Goal: Use online tool/utility: Utilize a website feature to perform a specific function

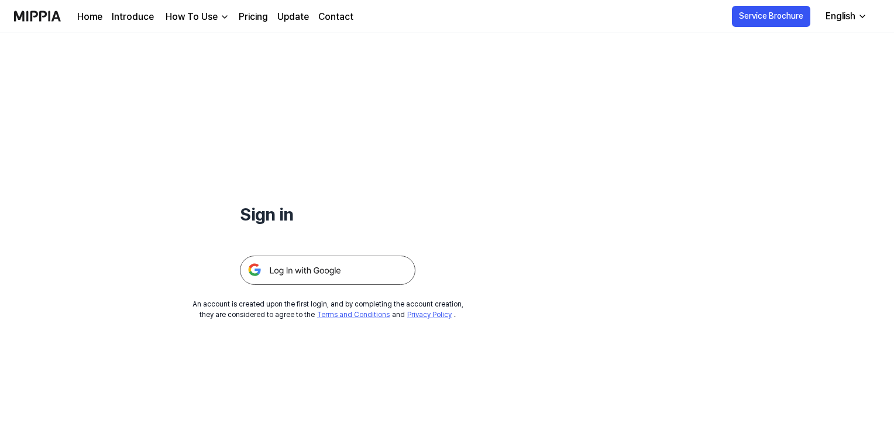
click at [384, 283] on img at bounding box center [328, 270] width 176 height 29
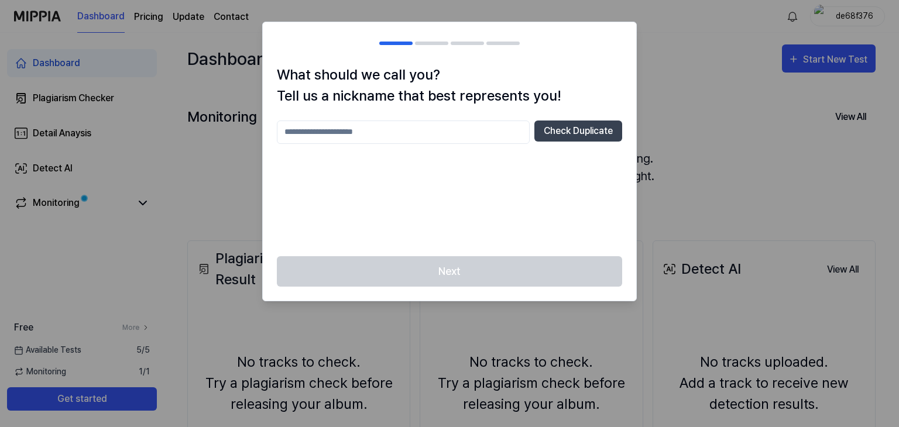
click at [424, 135] on input "text" at bounding box center [403, 132] width 253 height 23
type input "***"
click at [588, 129] on button "Check Duplicate" at bounding box center [578, 131] width 88 height 21
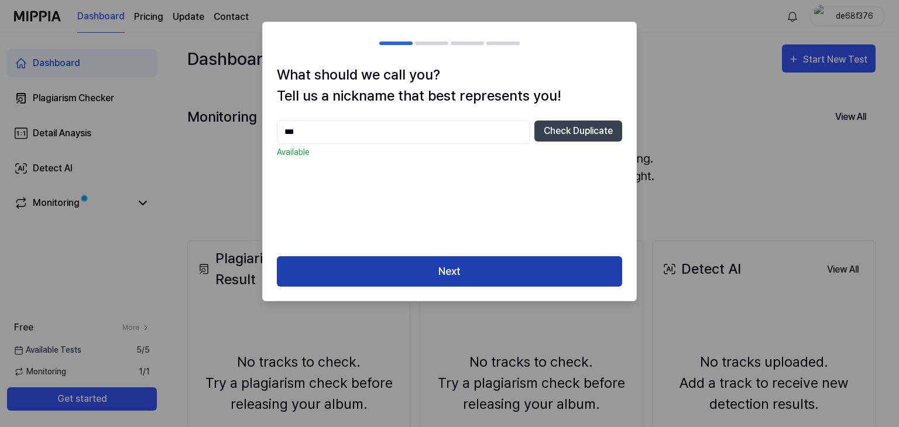
click at [540, 267] on button "Next" at bounding box center [449, 271] width 345 height 31
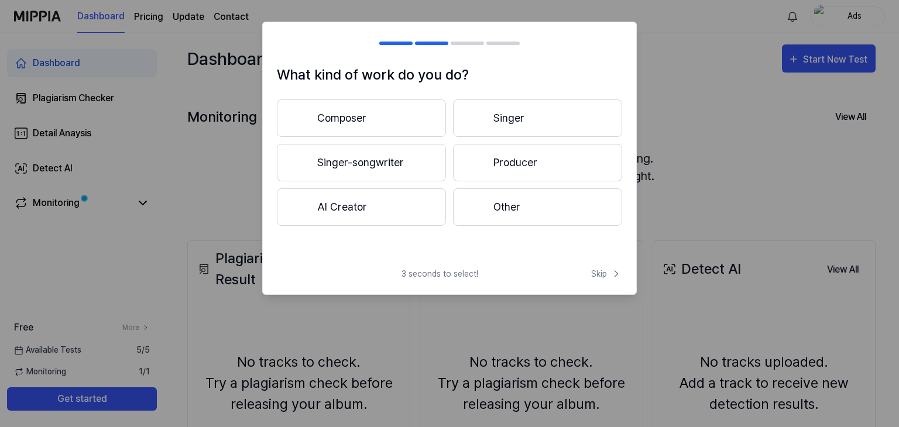
click at [530, 115] on button "Singer" at bounding box center [537, 117] width 169 height 37
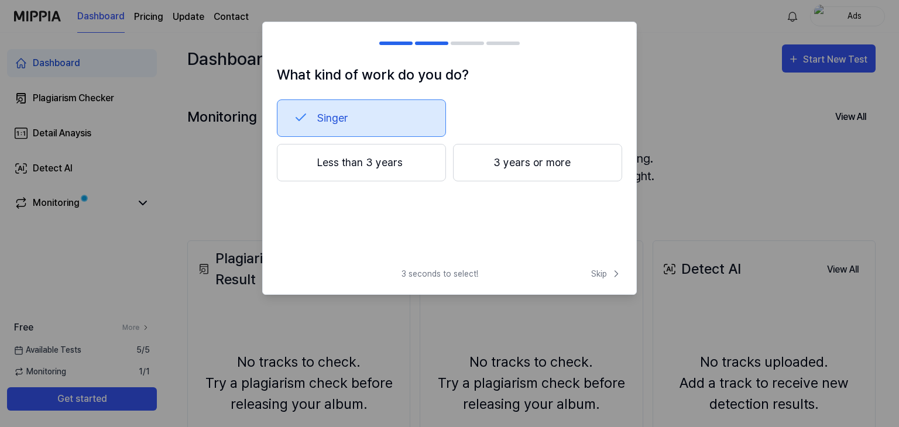
click at [372, 101] on button "Singer" at bounding box center [361, 117] width 169 height 37
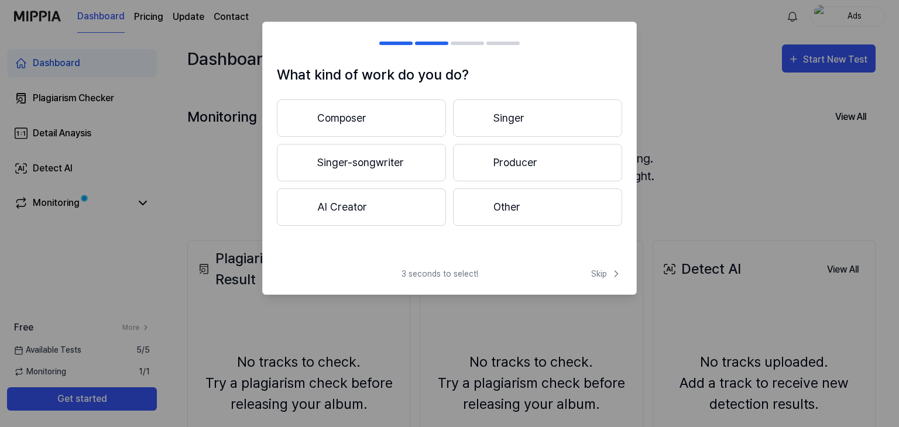
click at [372, 111] on button "Composer" at bounding box center [361, 117] width 169 height 37
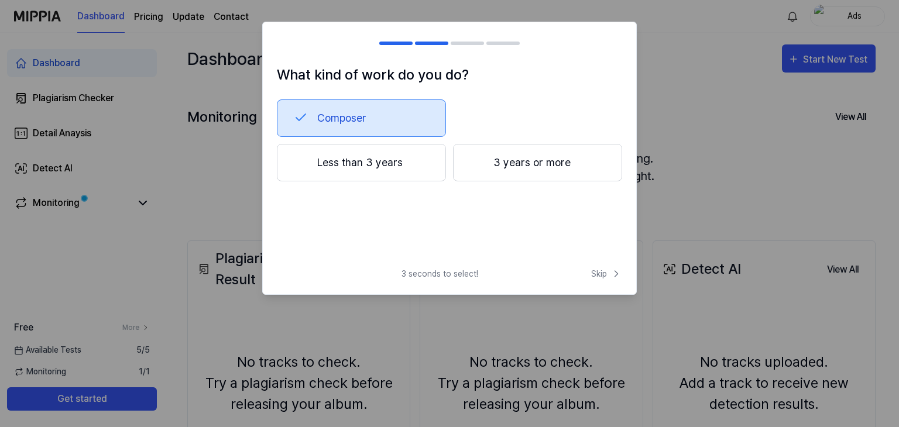
click at [372, 111] on button "Composer" at bounding box center [361, 117] width 169 height 37
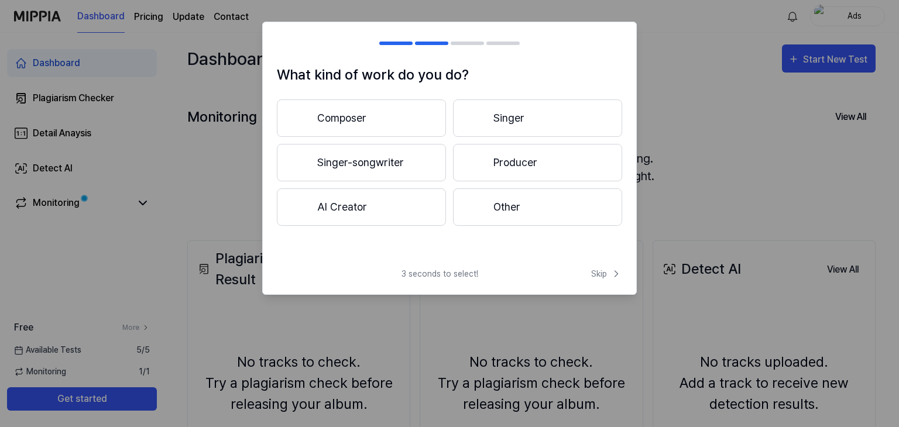
click at [489, 214] on button "Other" at bounding box center [537, 206] width 169 height 37
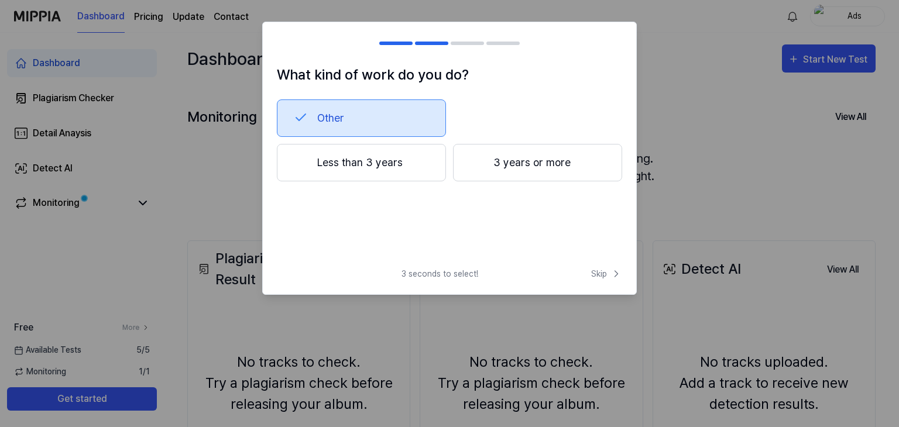
click at [391, 159] on button "Less than 3 years" at bounding box center [361, 162] width 169 height 37
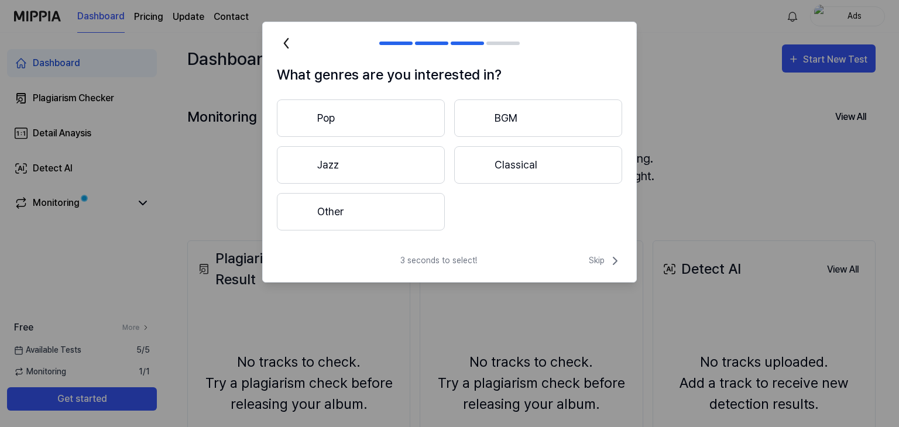
click at [414, 125] on button "Pop" at bounding box center [361, 117] width 168 height 37
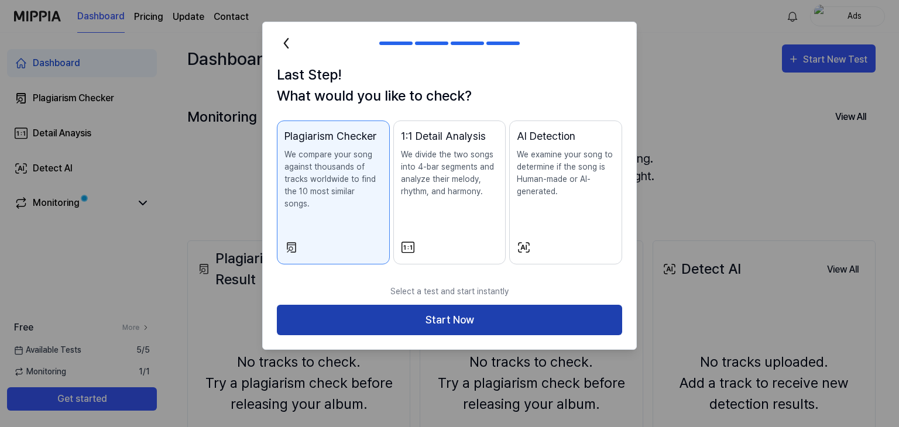
click at [523, 315] on button "Start Now" at bounding box center [449, 320] width 345 height 31
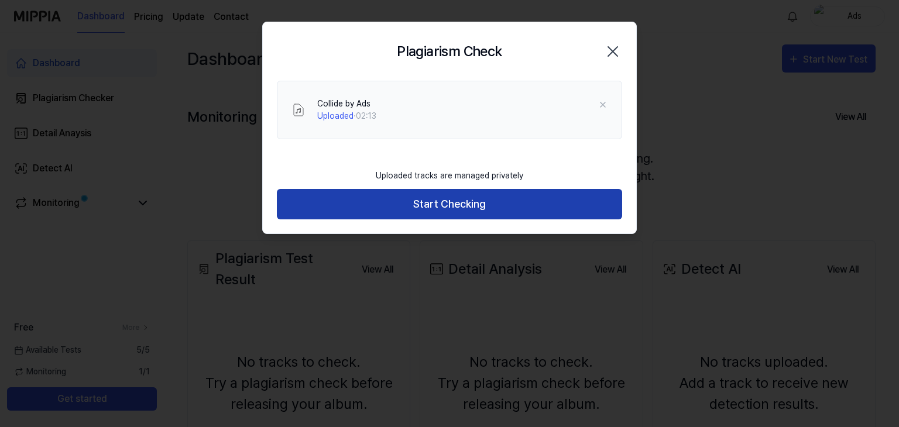
click at [510, 214] on button "Start Checking" at bounding box center [449, 204] width 345 height 31
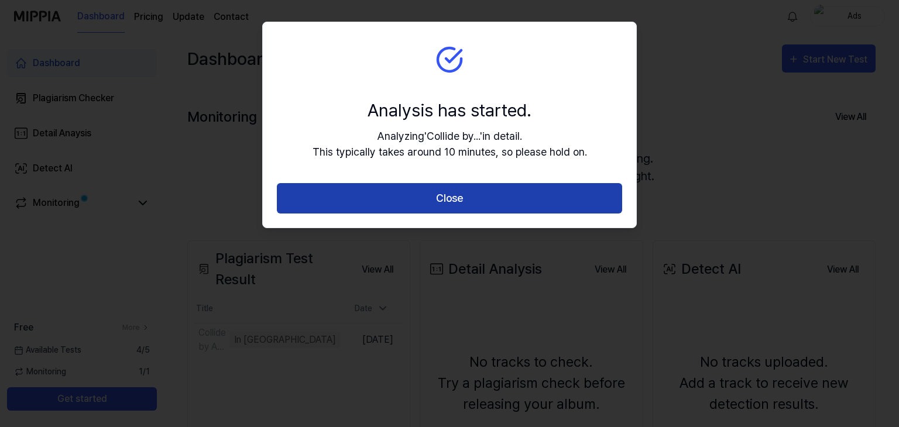
click at [527, 188] on button "Close" at bounding box center [449, 198] width 345 height 31
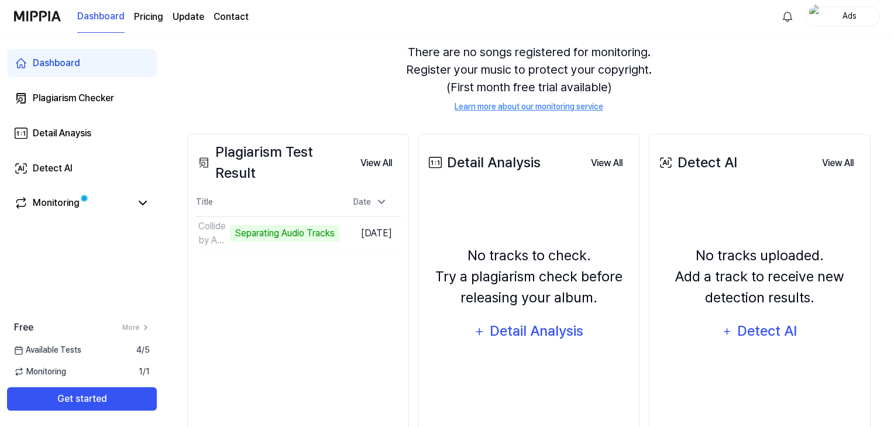
scroll to position [111, 0]
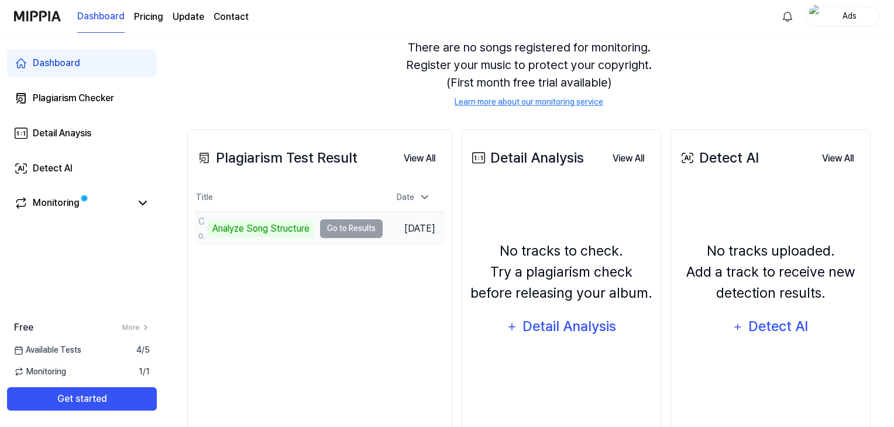
click at [351, 226] on td "Collide by Ads Analyze Song Structure Go to Results" at bounding box center [289, 228] width 188 height 33
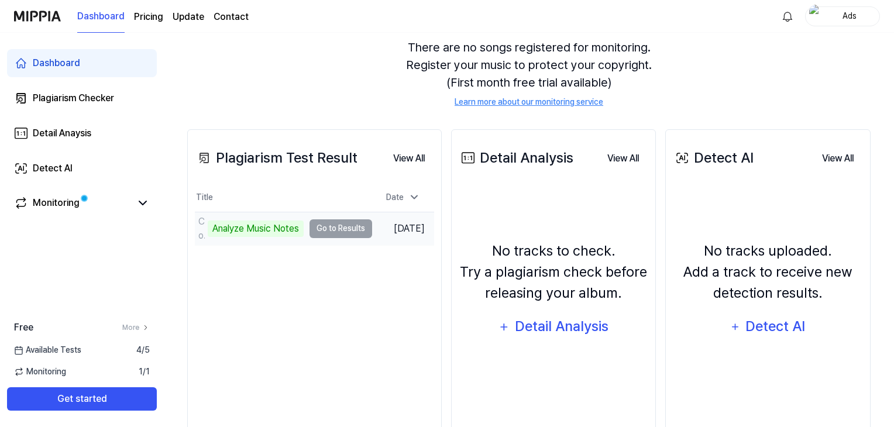
scroll to position [143, 0]
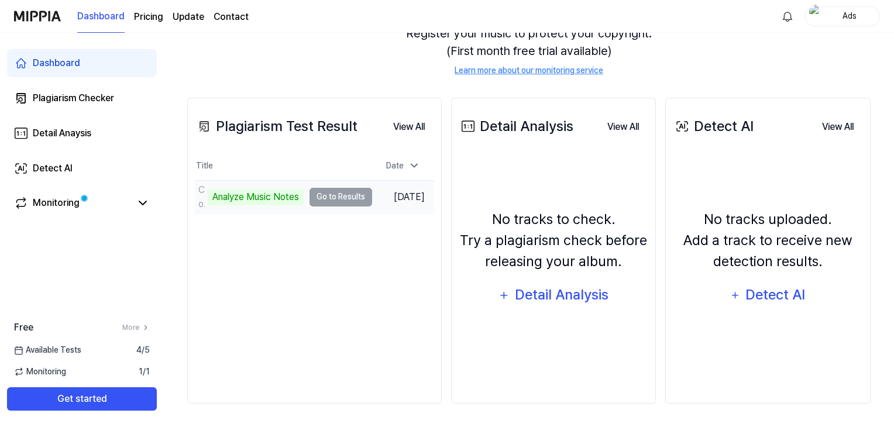
click at [276, 198] on div "Analyze Music Notes" at bounding box center [256, 197] width 96 height 16
click at [343, 191] on td "Collide by Ads Analyze Music Notes Go to Results" at bounding box center [283, 197] width 177 height 33
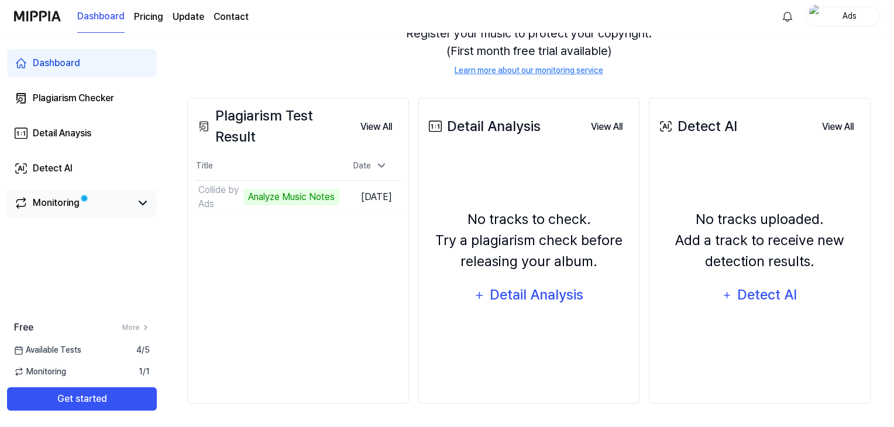
click at [130, 198] on link "Monitoring" at bounding box center [72, 203] width 117 height 14
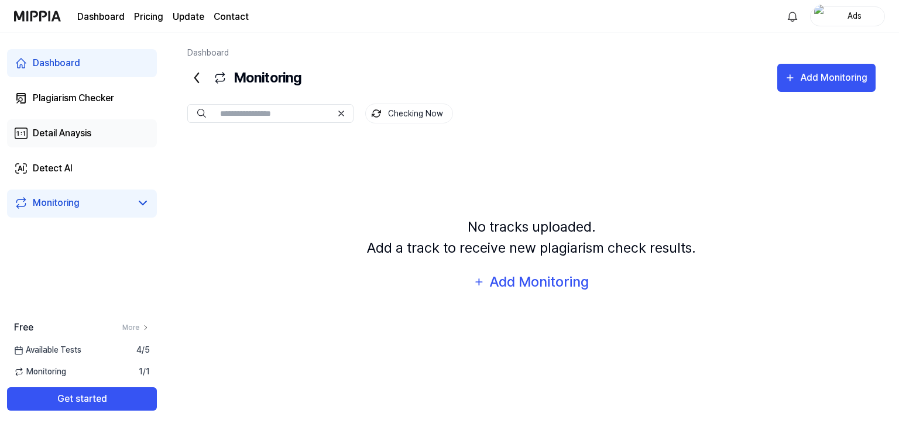
click at [113, 122] on link "Detail Anaysis" at bounding box center [82, 133] width 150 height 28
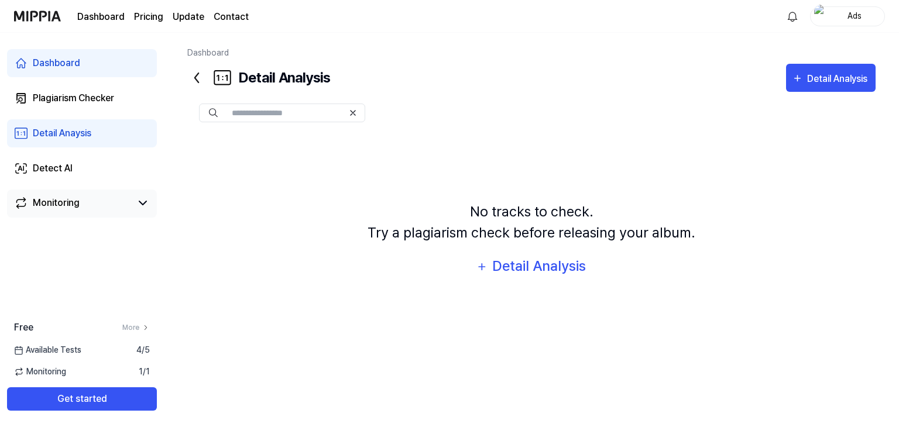
click at [108, 197] on link "Monitoring" at bounding box center [72, 203] width 117 height 14
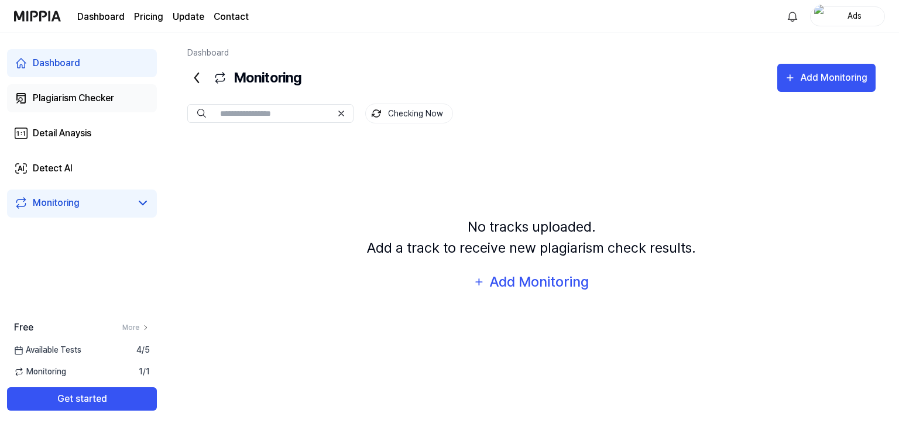
click at [107, 104] on div "Plagiarism Checker" at bounding box center [73, 98] width 81 height 14
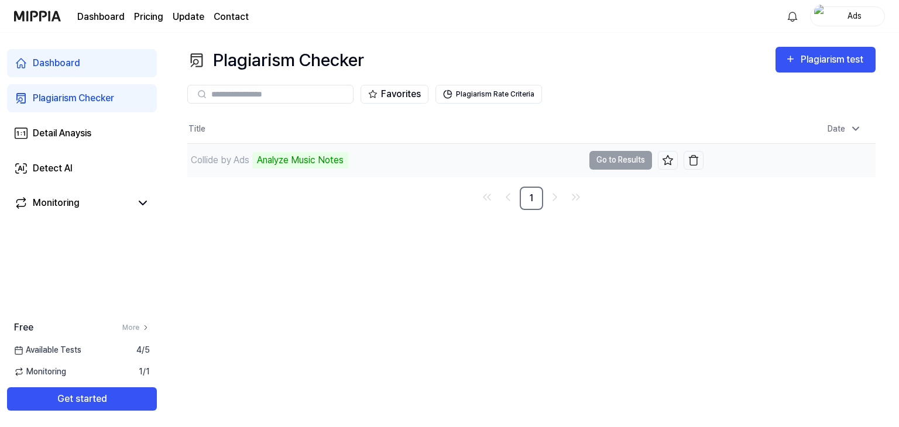
click at [616, 160] on td "Collide by Ads Analyze Music Notes Go to Results" at bounding box center [445, 160] width 516 height 33
click at [137, 204] on icon at bounding box center [143, 203] width 14 height 14
click at [122, 104] on link "Plagiarism Checker" at bounding box center [82, 98] width 150 height 28
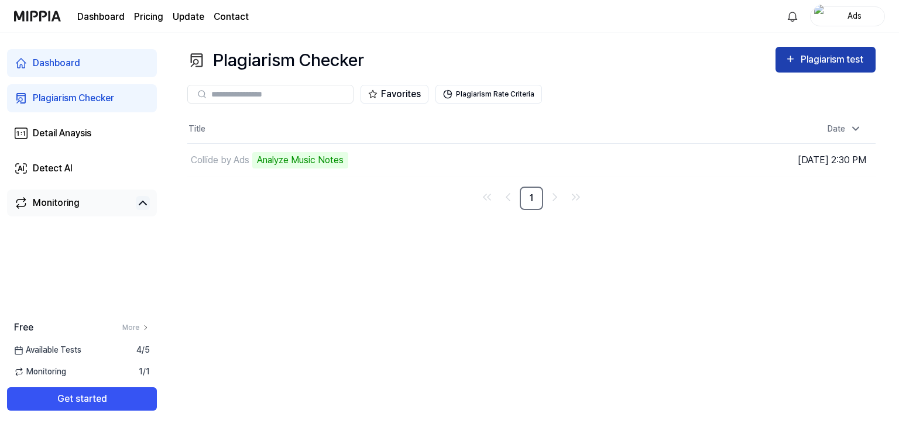
click at [801, 61] on div "Plagiarism test" at bounding box center [834, 59] width 66 height 15
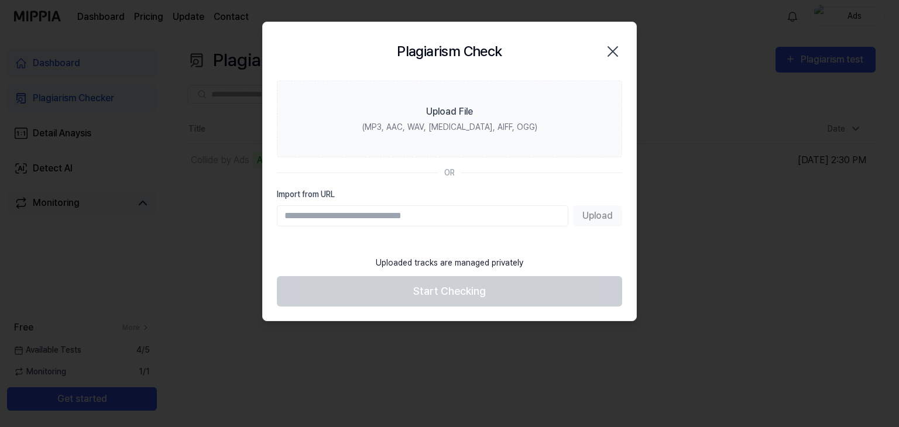
click at [614, 53] on icon "button" at bounding box center [612, 51] width 9 height 9
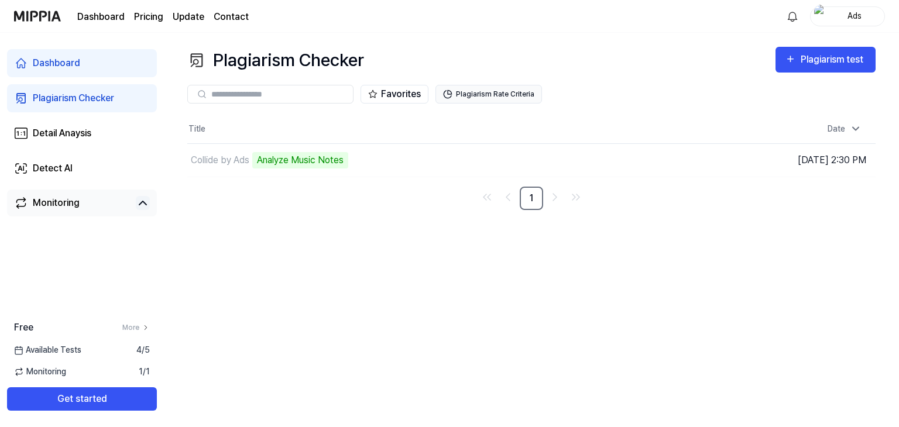
click at [492, 97] on button "Plagiarism Rate Criteria" at bounding box center [488, 94] width 107 height 19
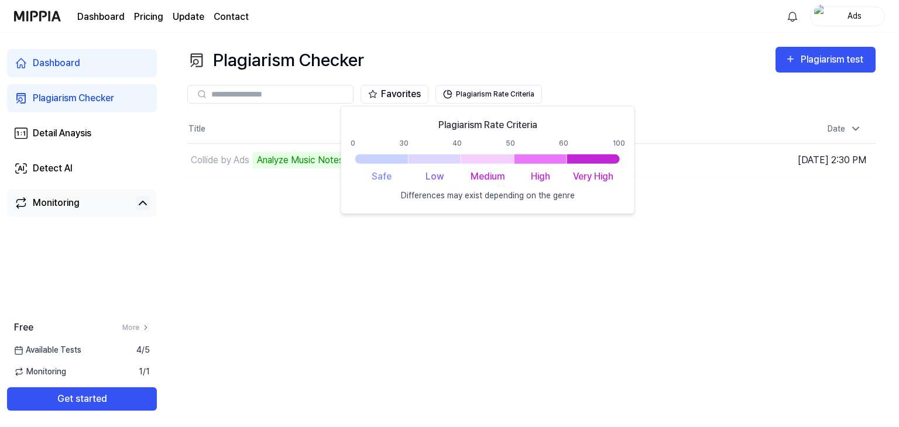
click at [472, 164] on div "Plagiarism Rate Criteria 0 30 40 50 60 100 Safe Low Medium High Very High Diffe…" at bounding box center [488, 160] width 274 height 84
click at [482, 160] on div at bounding box center [487, 158] width 53 height 9
click at [616, 245] on div "Plagiarism Checker Plagiarism test Plagiarism Checker Detail Analysis Detect AI…" at bounding box center [531, 230] width 735 height 394
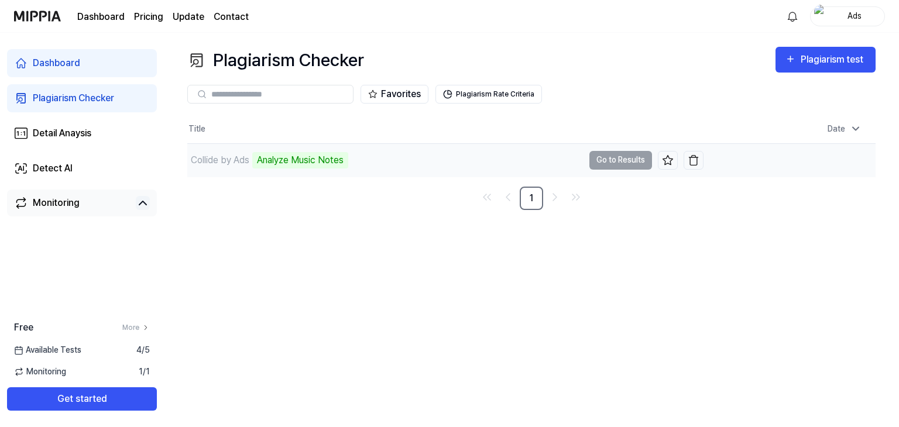
click at [639, 160] on td "Collide by Ads Analyze Music Notes Go to Results" at bounding box center [445, 160] width 516 height 33
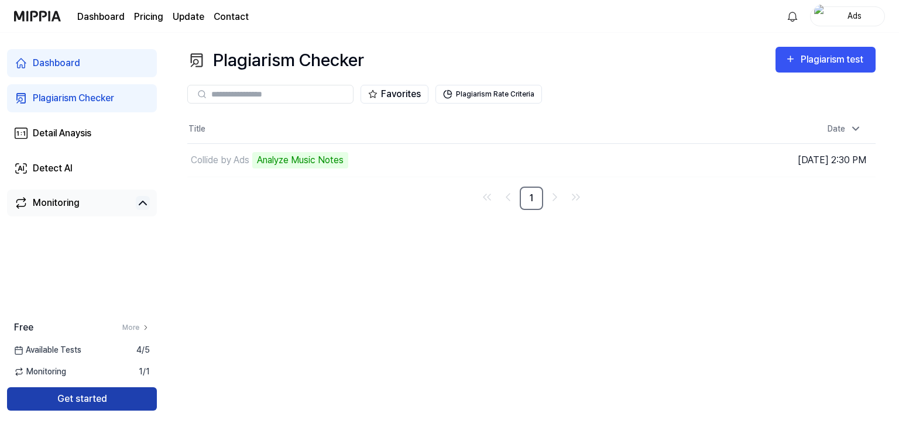
click at [128, 401] on button "Get started" at bounding box center [82, 398] width 150 height 23
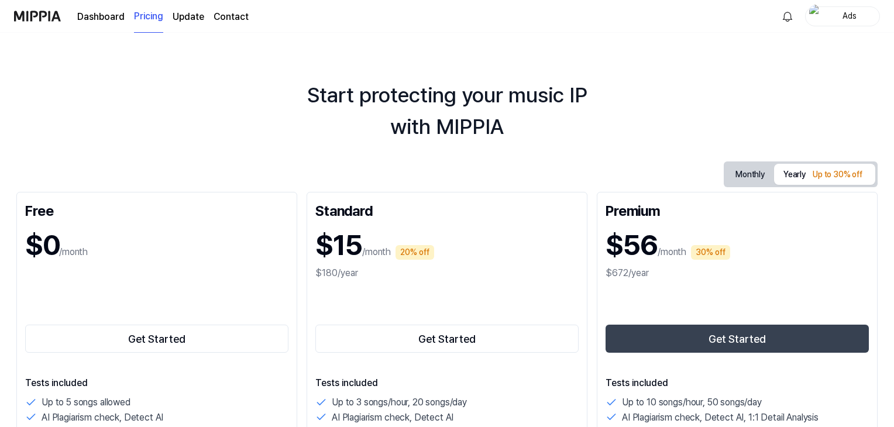
click at [112, 18] on link "Dashboard" at bounding box center [100, 17] width 47 height 14
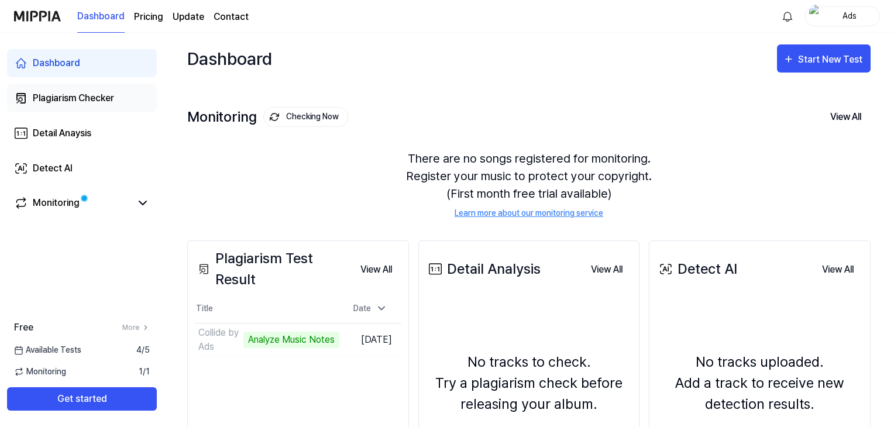
click at [43, 91] on div "Plagiarism Checker" at bounding box center [73, 98] width 81 height 14
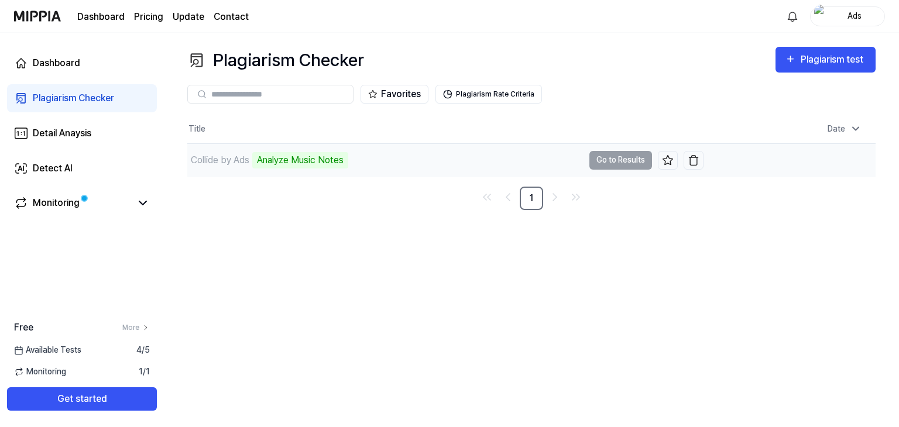
click at [243, 157] on div "Collide by Ads" at bounding box center [220, 160] width 59 height 14
click at [86, 197] on span at bounding box center [84, 198] width 7 height 7
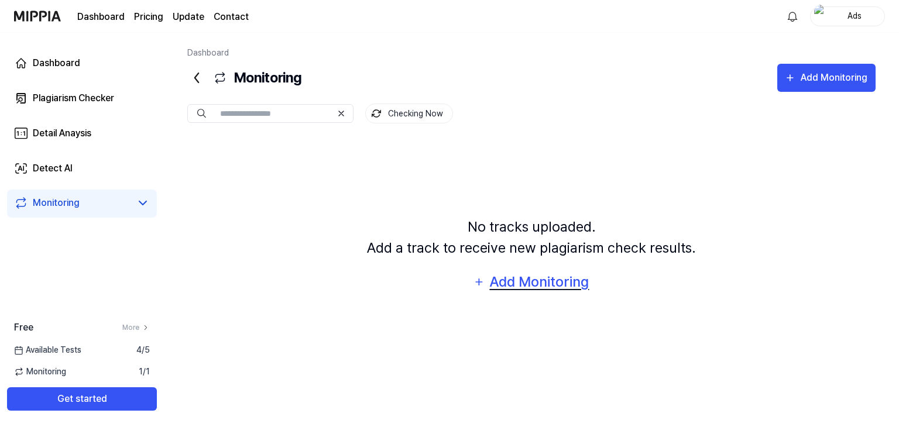
click at [519, 276] on div "Add Monitoring" at bounding box center [539, 282] width 101 height 22
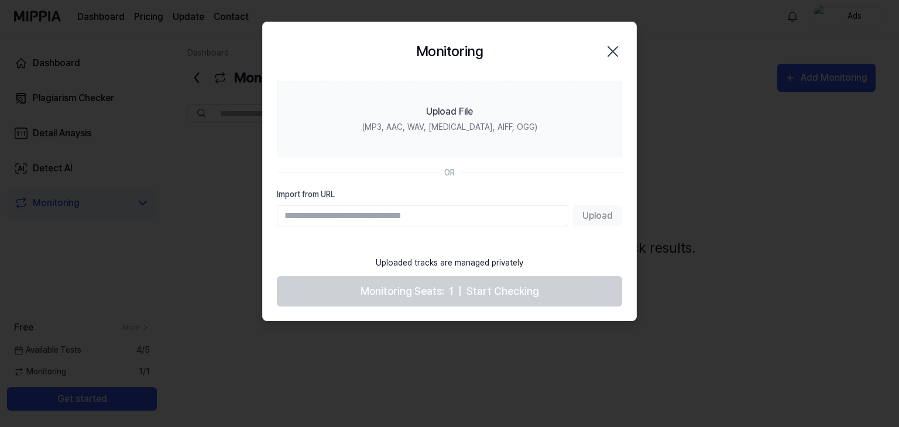
click at [613, 57] on div "Monitoring Close" at bounding box center [449, 51] width 345 height 30
click at [613, 57] on icon "button" at bounding box center [612, 51] width 19 height 19
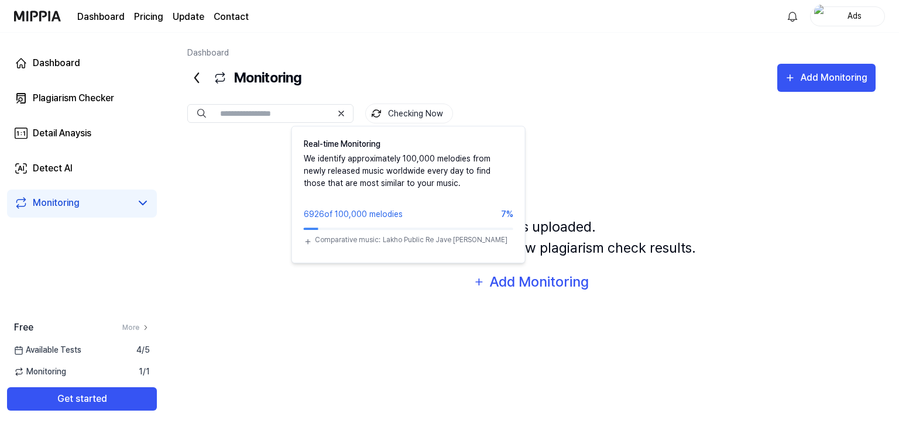
click at [389, 119] on button "Checking Now" at bounding box center [409, 114] width 88 height 20
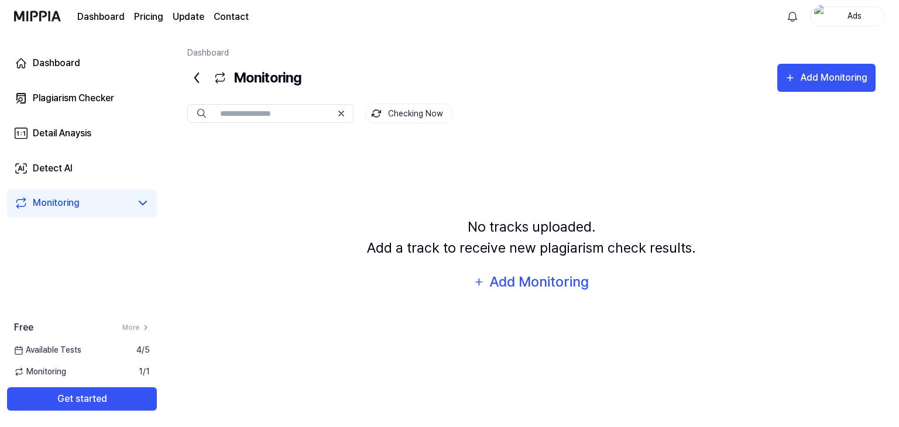
click at [389, 119] on button "Checking Now" at bounding box center [409, 114] width 88 height 20
click at [105, 92] on div "Plagiarism Checker" at bounding box center [73, 98] width 81 height 14
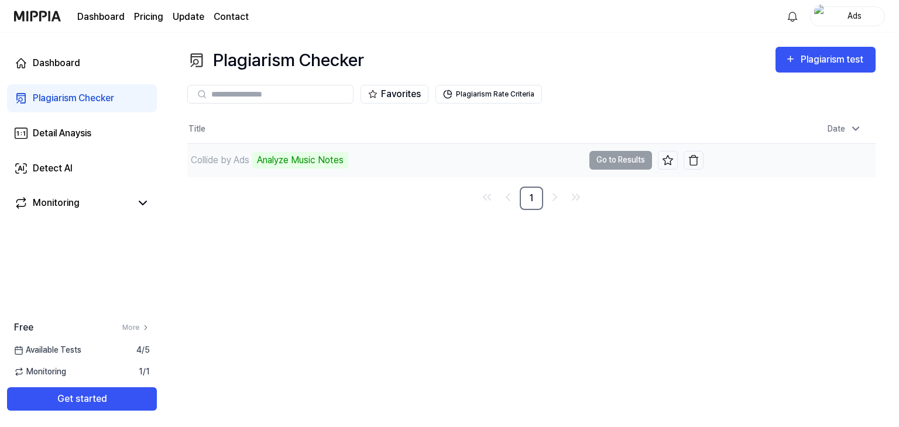
click at [317, 166] on div "Analyze Music Notes" at bounding box center [300, 160] width 96 height 16
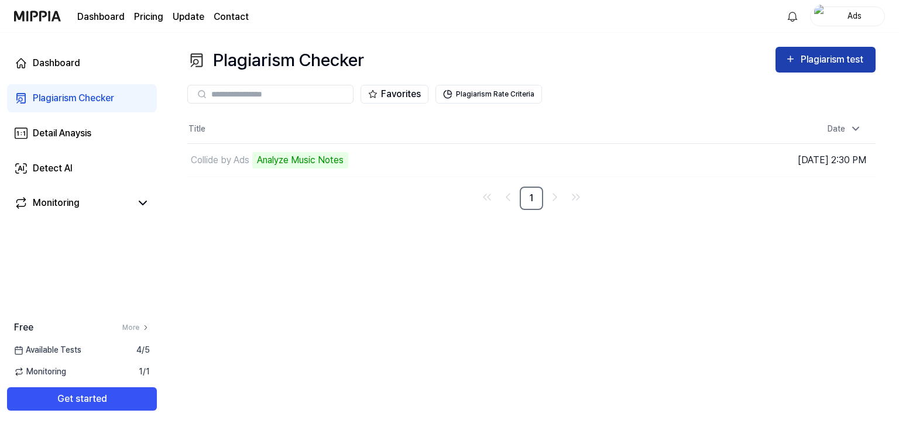
click at [861, 60] on div "Plagiarism test" at bounding box center [834, 59] width 66 height 15
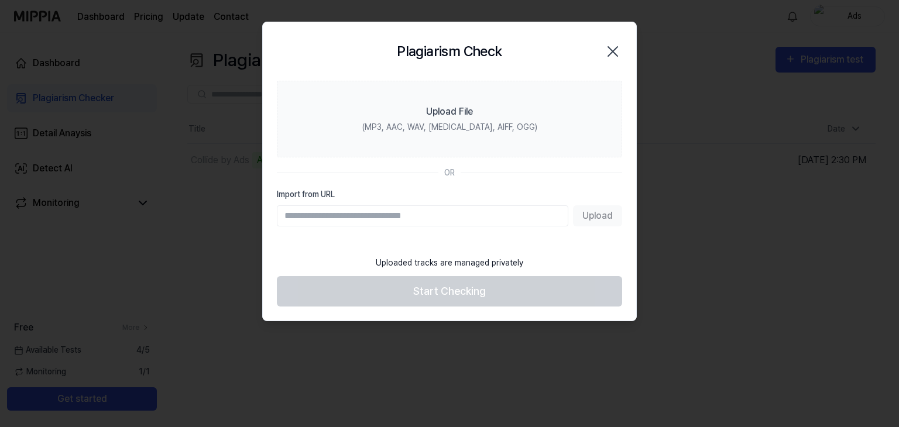
click at [611, 45] on icon "button" at bounding box center [612, 51] width 19 height 19
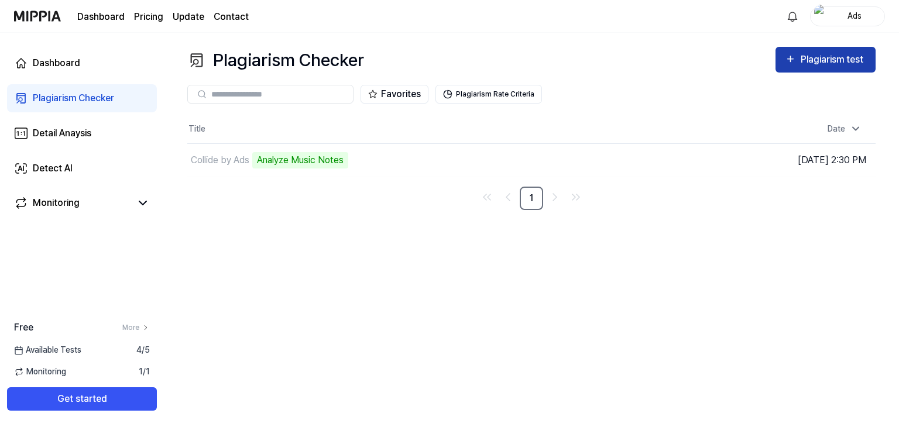
click at [849, 65] on div "Plagiarism test" at bounding box center [834, 59] width 66 height 15
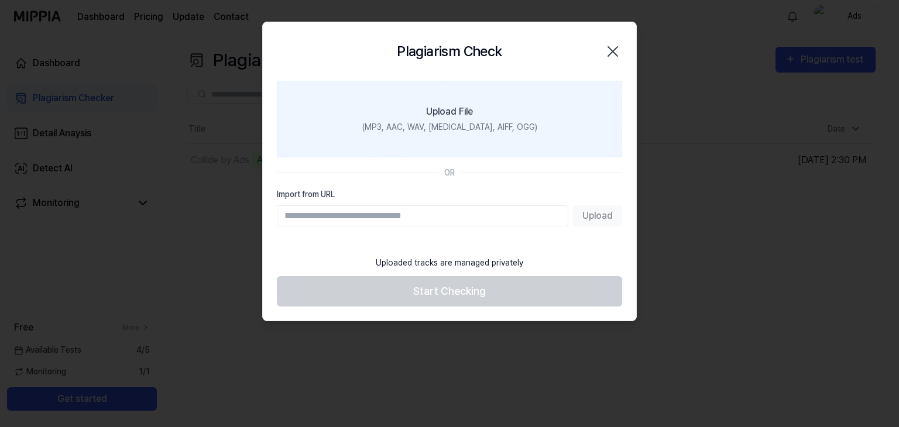
click at [542, 118] on label "Upload File (MP3, AAC, WAV, [MEDICAL_DATA], AIFF, OGG)" at bounding box center [449, 119] width 345 height 77
click at [0, 0] on input "Upload File (MP3, AAC, WAV, [MEDICAL_DATA], AIFF, OGG)" at bounding box center [0, 0] width 0 height 0
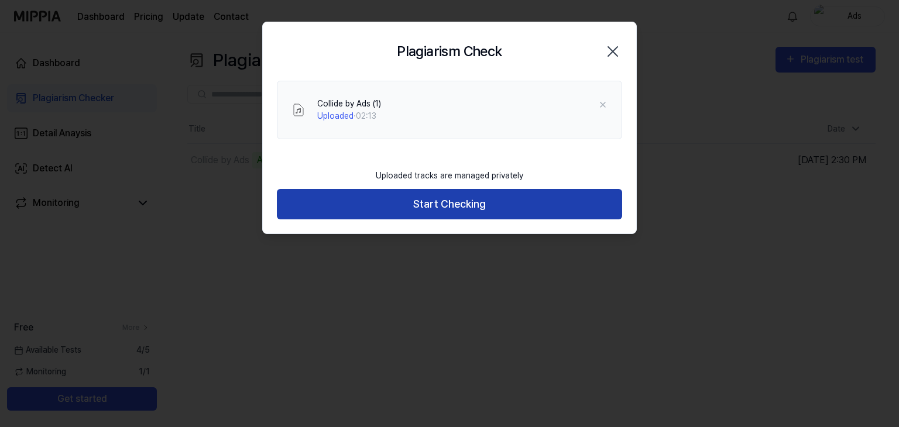
click at [447, 204] on button "Start Checking" at bounding box center [449, 204] width 345 height 31
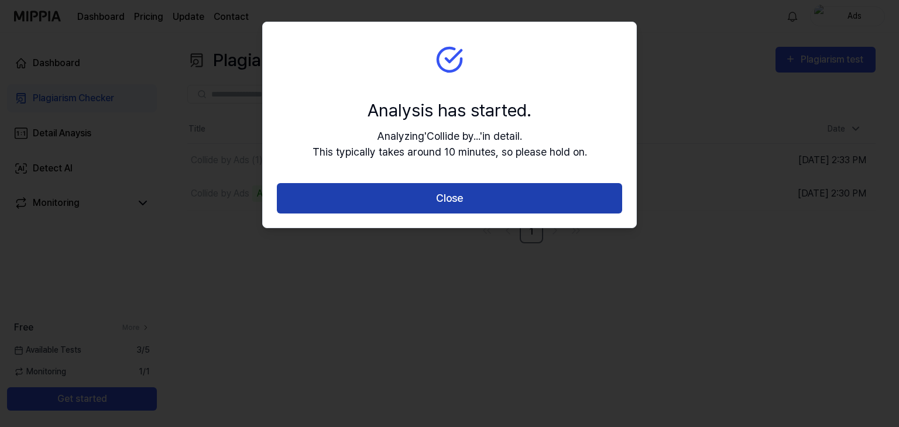
click at [473, 200] on button "Close" at bounding box center [449, 198] width 345 height 31
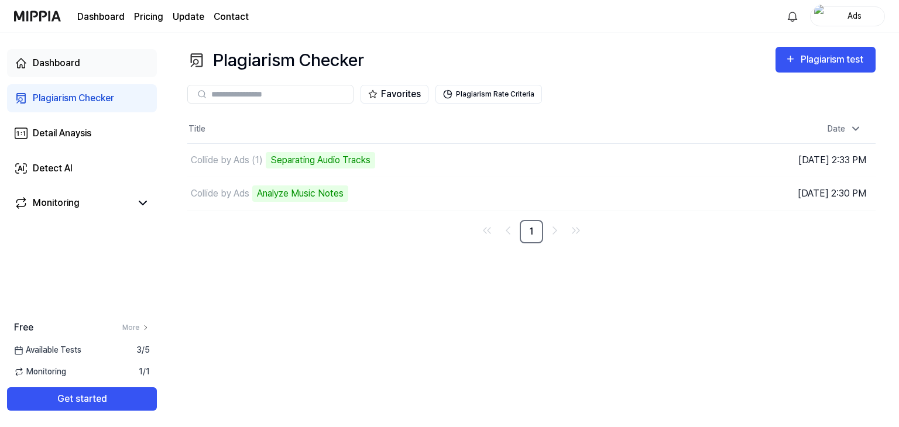
click at [98, 66] on link "Dashboard" at bounding box center [82, 63] width 150 height 28
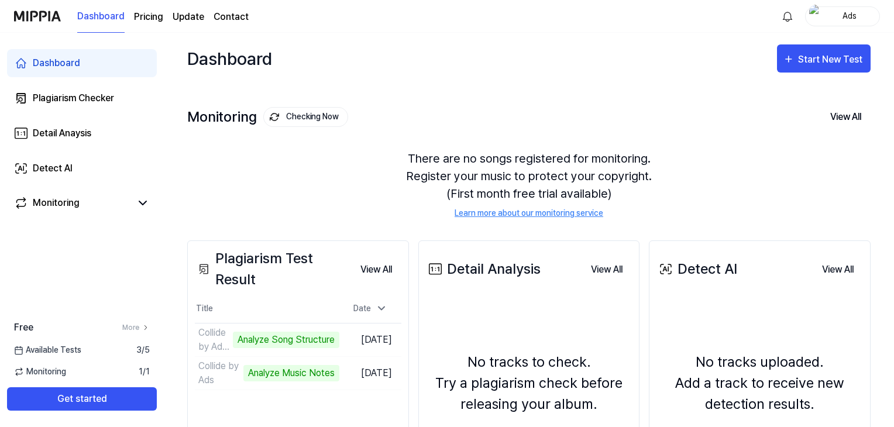
scroll to position [143, 0]
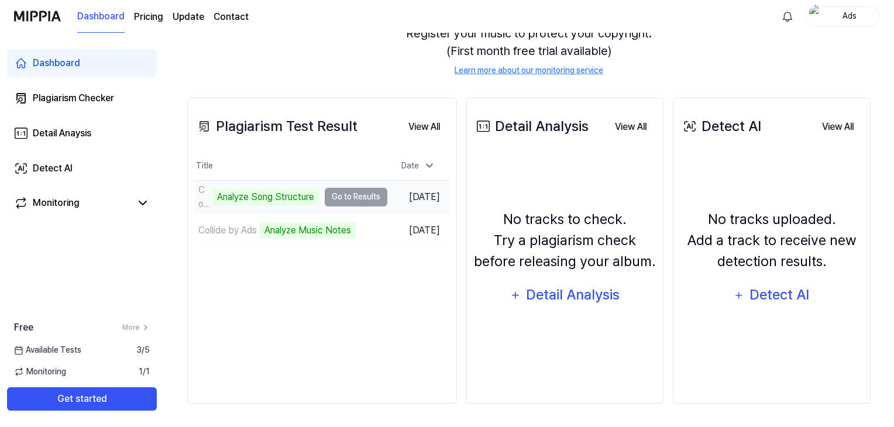
click at [347, 198] on td "Collide by Ads (1) Analyze Song Structure Go to Results" at bounding box center [291, 197] width 193 height 33
